Goal: Task Accomplishment & Management: Use online tool/utility

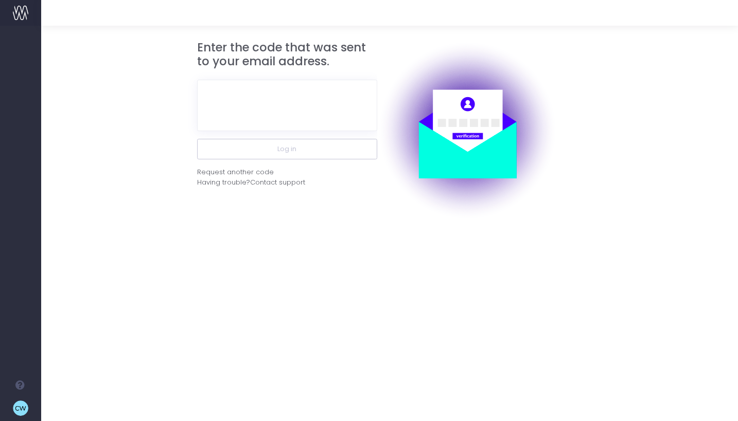
click at [60, 67] on form "Enter the code that was sent to your email address. Log in Request another code…" at bounding box center [389, 131] width 667 height 180
click at [74, 101] on form "Enter the code that was sent to your email address. Log in Request another code…" at bounding box center [389, 131] width 667 height 180
click at [253, 171] on div "Request another code" at bounding box center [235, 172] width 77 height 10
click at [58, 198] on form "Enter the code that was sent to your email address. Log in Request another code…" at bounding box center [389, 131] width 667 height 180
click at [252, 110] on input "text" at bounding box center [287, 105] width 180 height 51
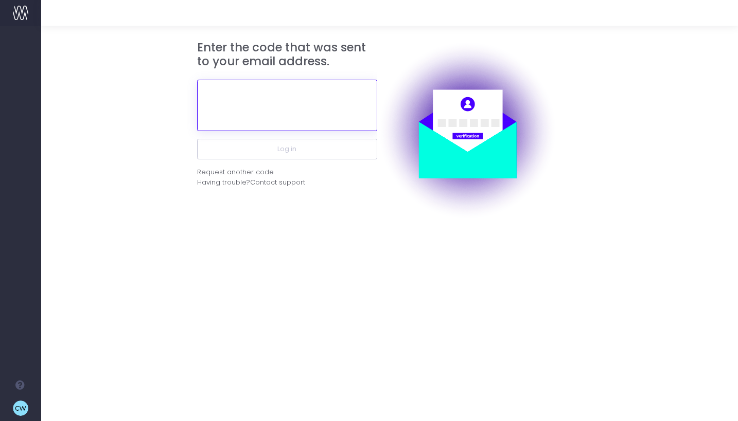
paste input "742236"
type input "742236"
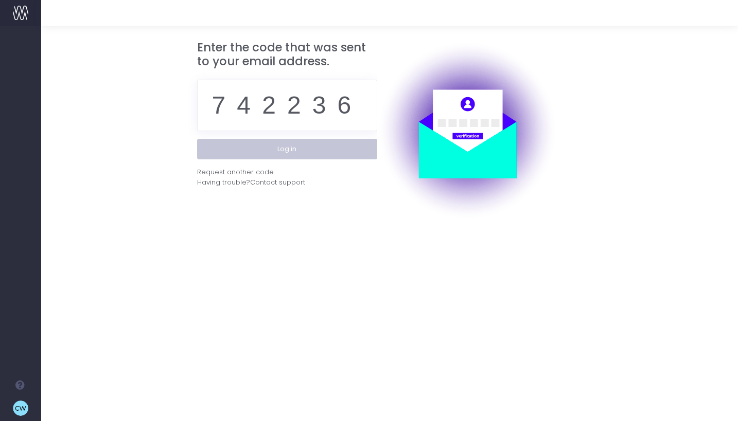
click at [283, 153] on button "Log in" at bounding box center [287, 149] width 180 height 21
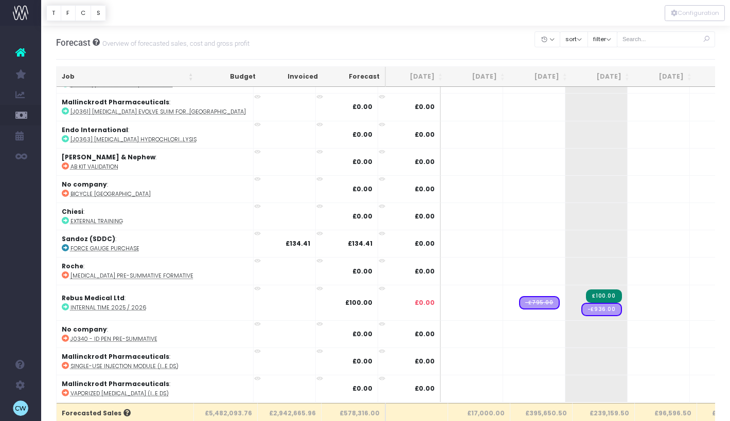
scroll to position [2685, 0]
